Goal: Information Seeking & Learning: Understand process/instructions

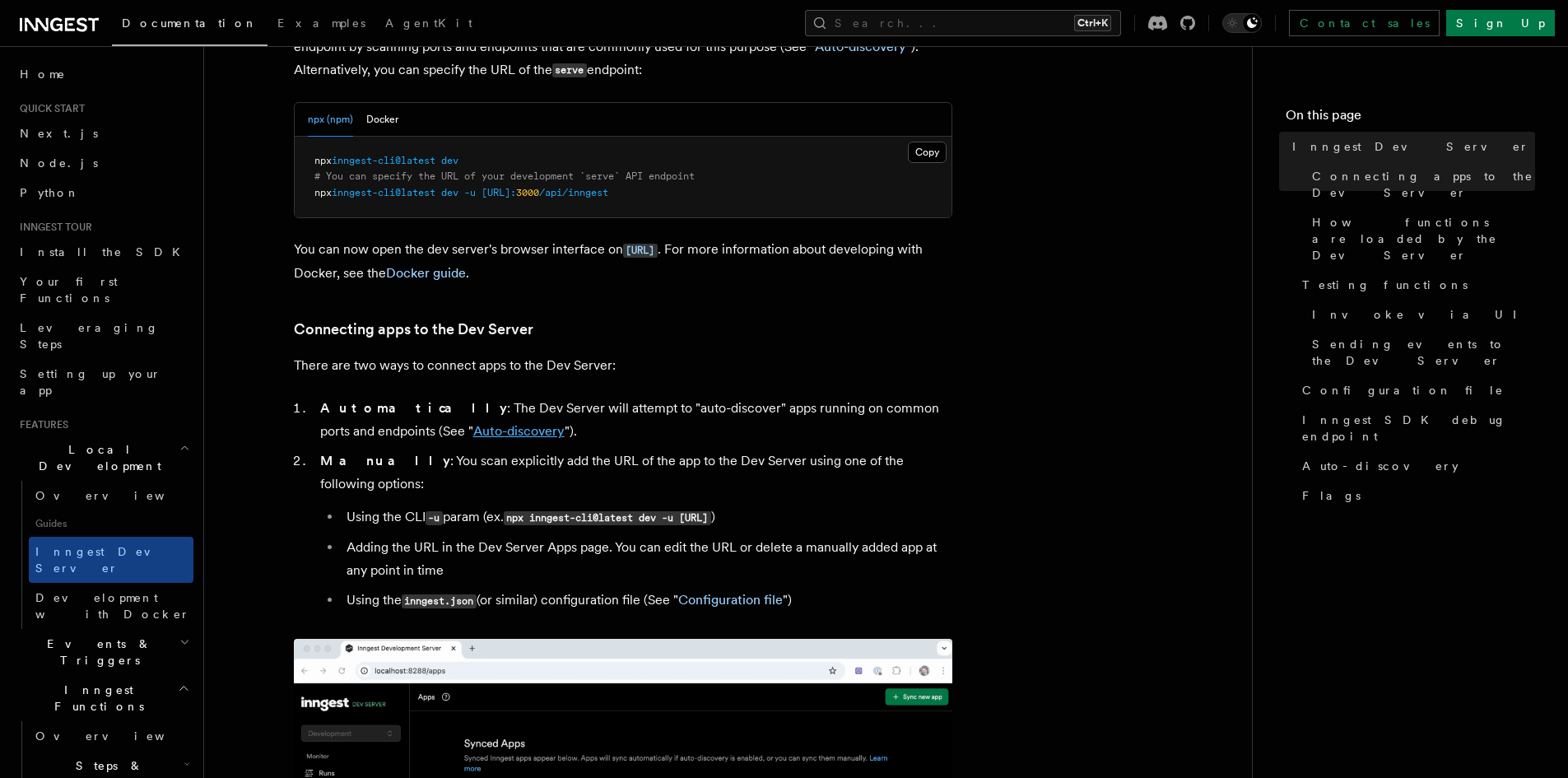
scroll to position [741, 0]
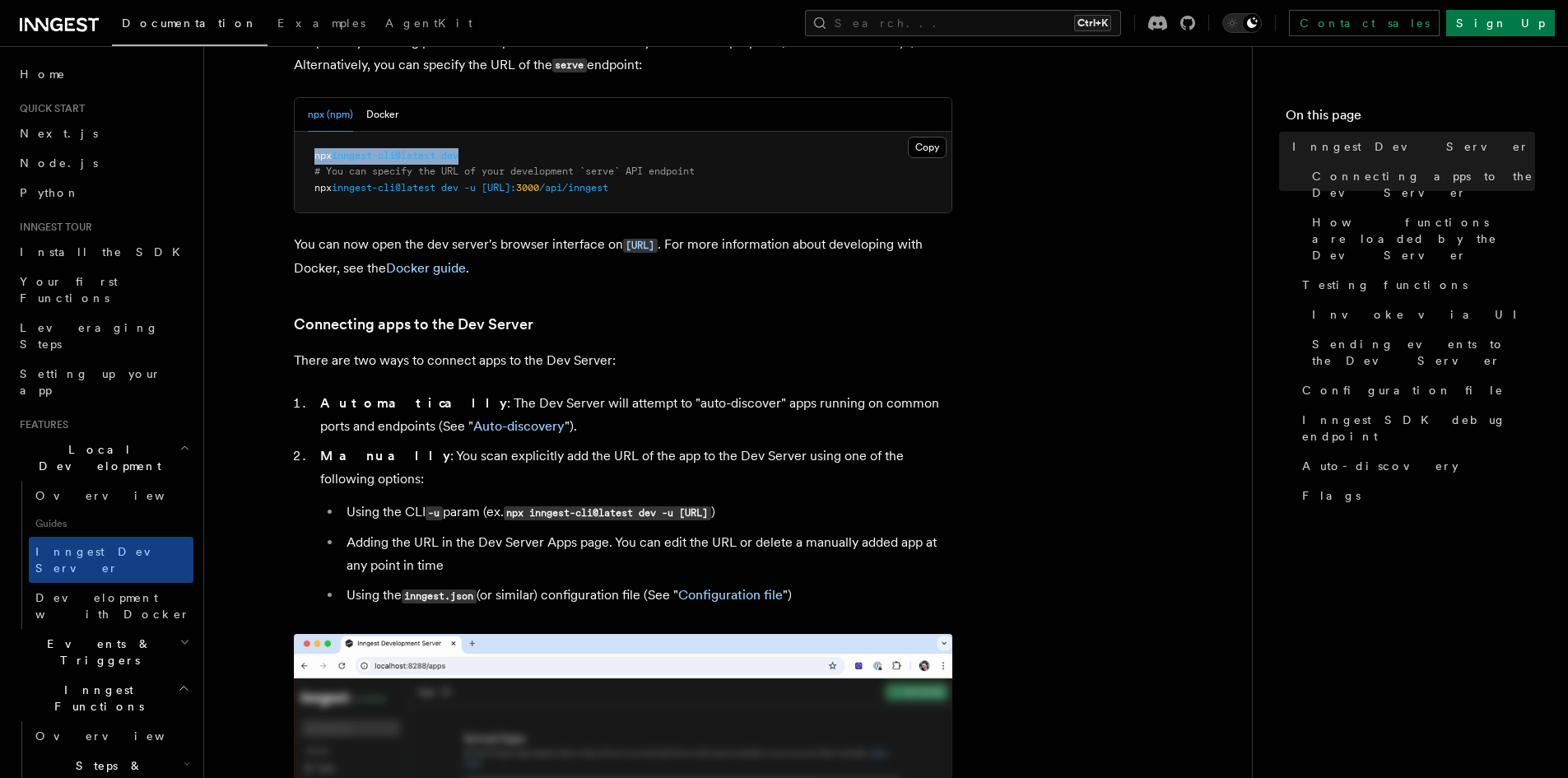
drag, startPoint x: 508, startPoint y: 160, endPoint x: 312, endPoint y: 144, distance: 196.7
click at [312, 144] on pre "npx inngest-cli@latest dev # You can specify the URL of your development `serve…" at bounding box center [623, 172] width 657 height 81
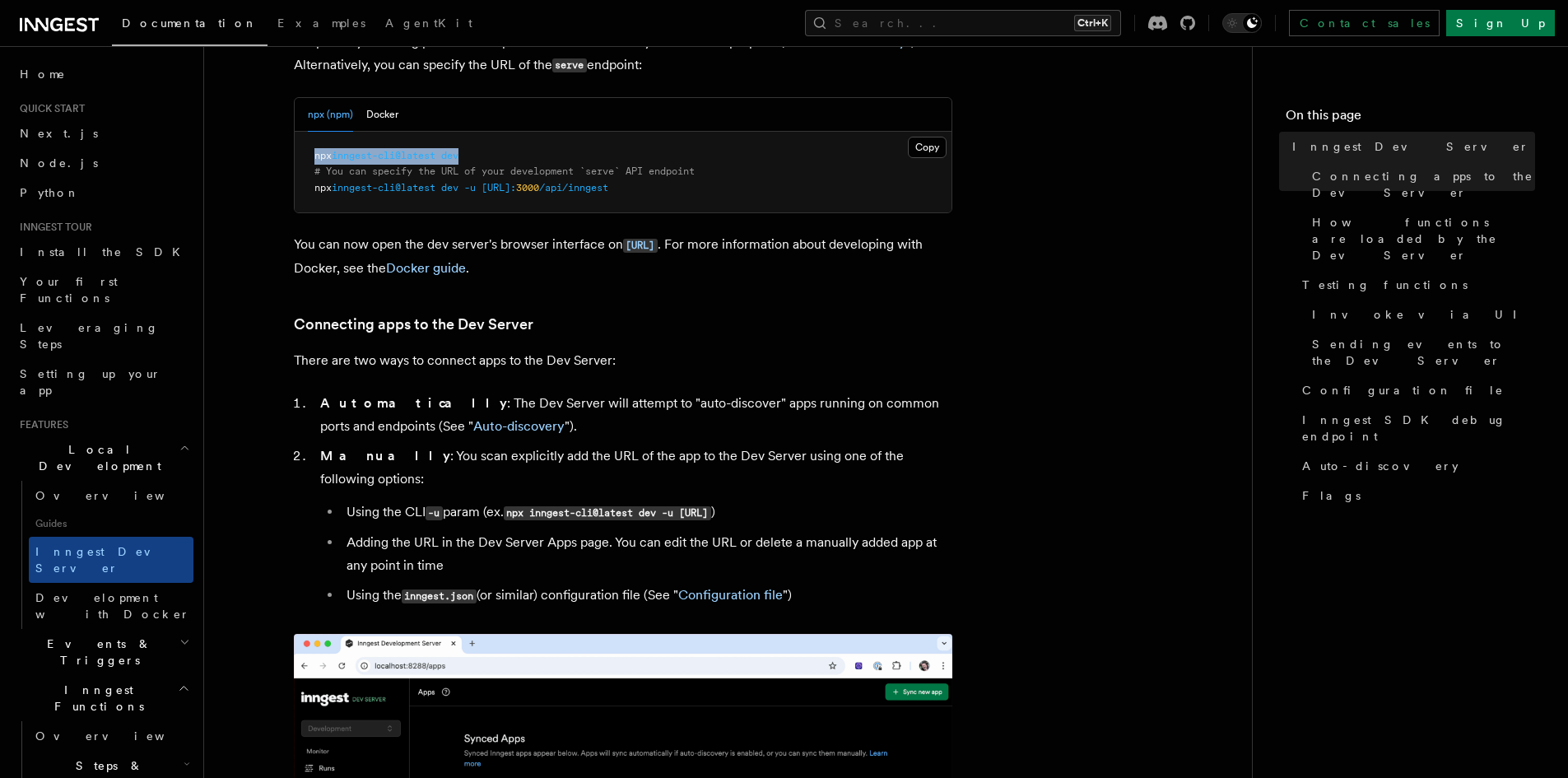
copy span "npx inngest-cli@latest dev"
